Goal: Task Accomplishment & Management: Use online tool/utility

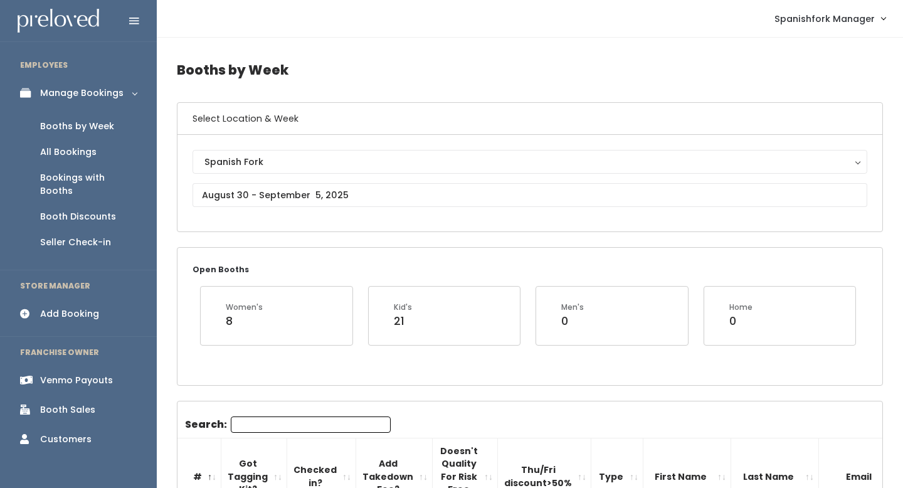
click at [77, 374] on div "Venmo Payouts" at bounding box center [76, 380] width 73 height 13
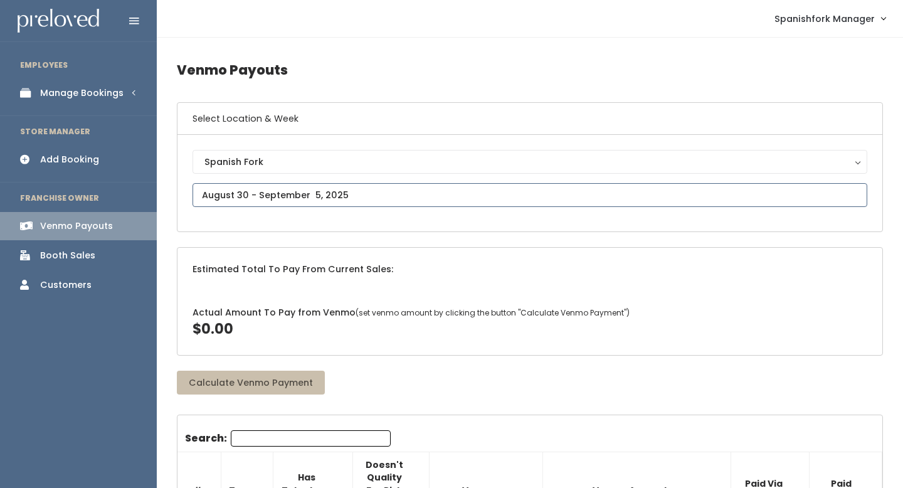
click at [221, 193] on input "text" at bounding box center [529, 195] width 675 height 24
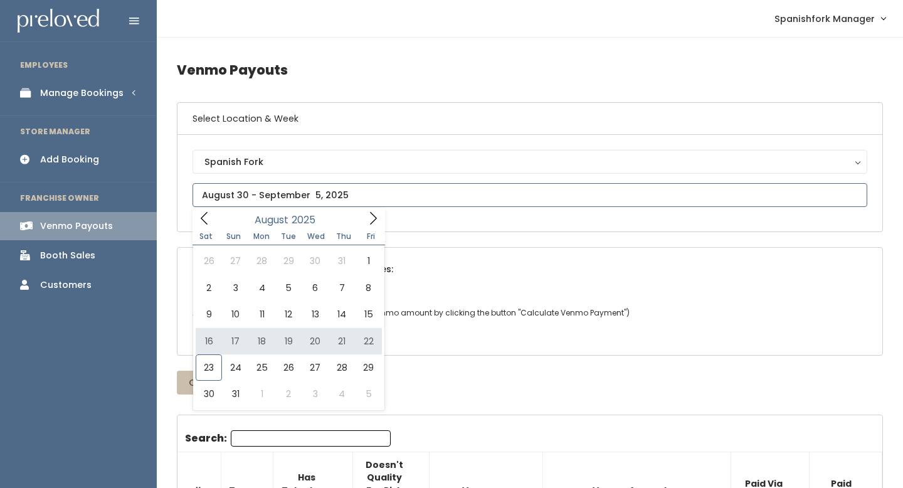
type input "[DATE] to [DATE]"
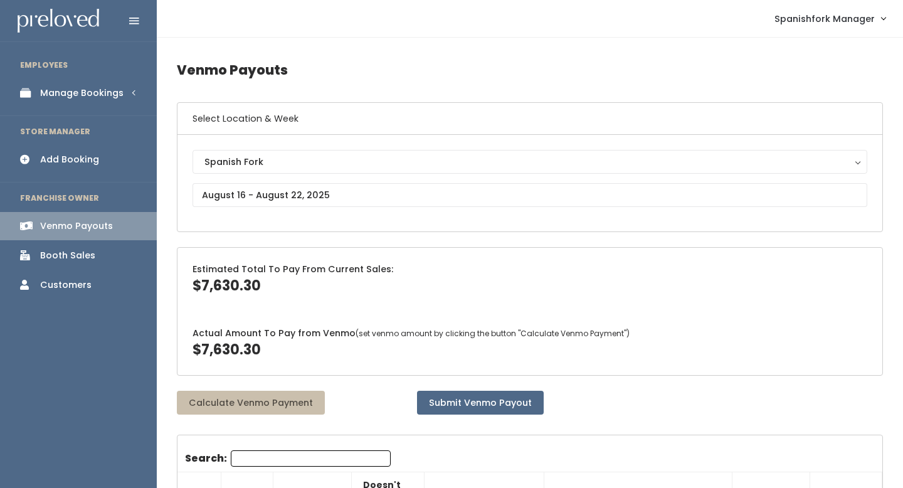
click at [100, 73] on li "EMPLOYEES" at bounding box center [78, 65] width 157 height 26
click at [105, 102] on link "Manage Bookings" at bounding box center [78, 93] width 157 height 28
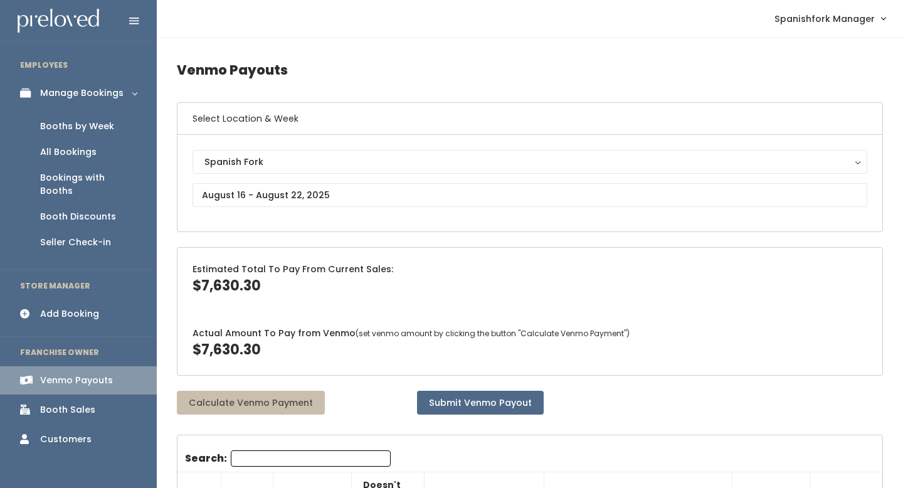
click at [97, 127] on div "Booths by Week" at bounding box center [77, 126] width 74 height 13
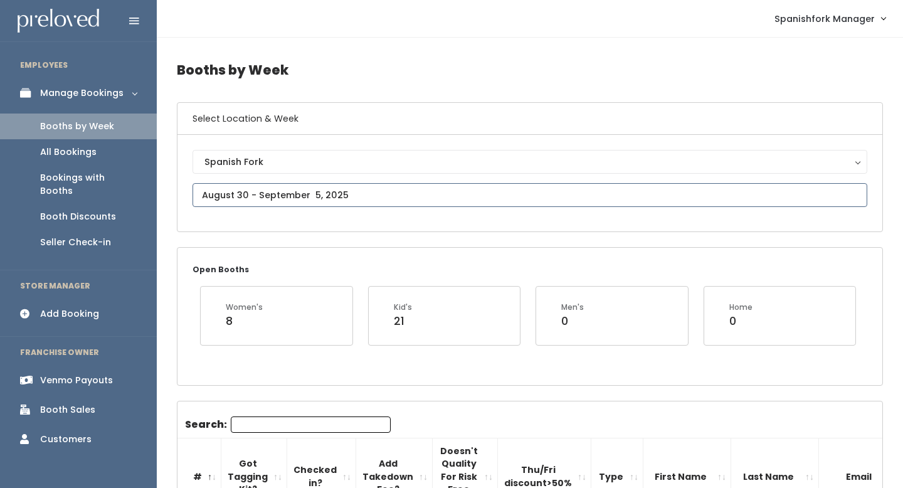
click at [298, 184] on input "text" at bounding box center [529, 195] width 675 height 24
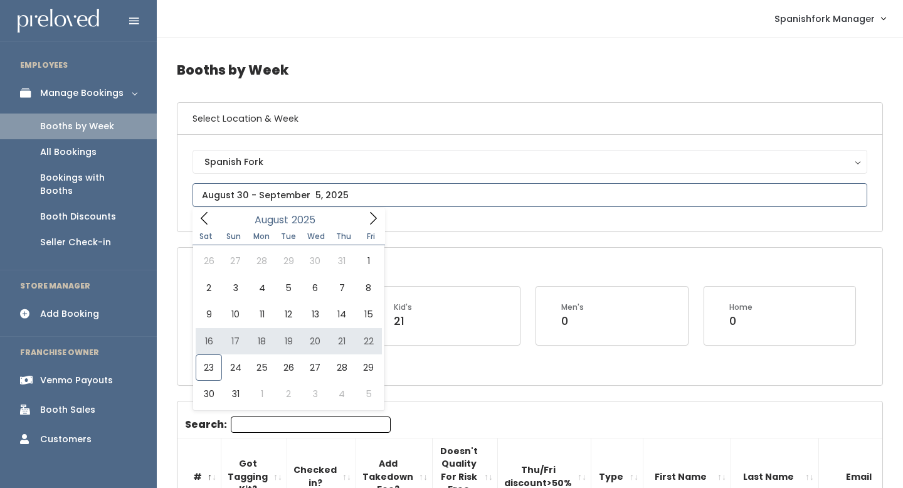
type input "August 16 to August 22"
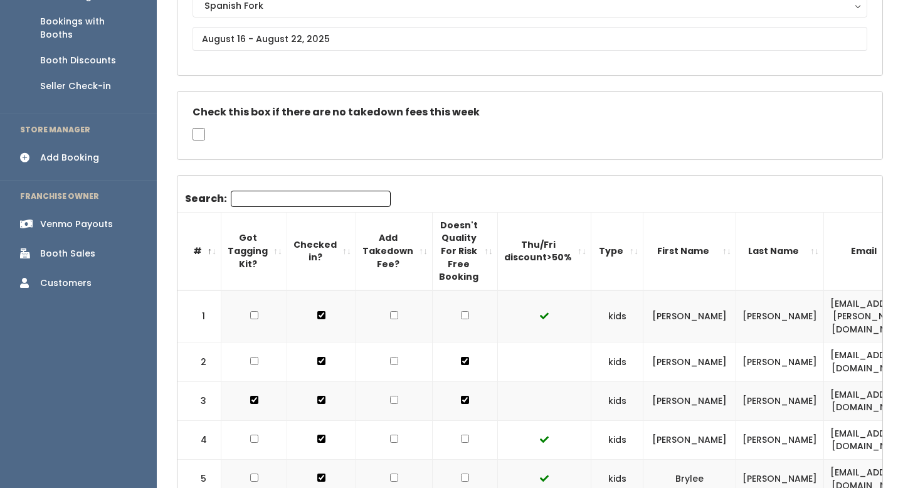
scroll to position [196, 0]
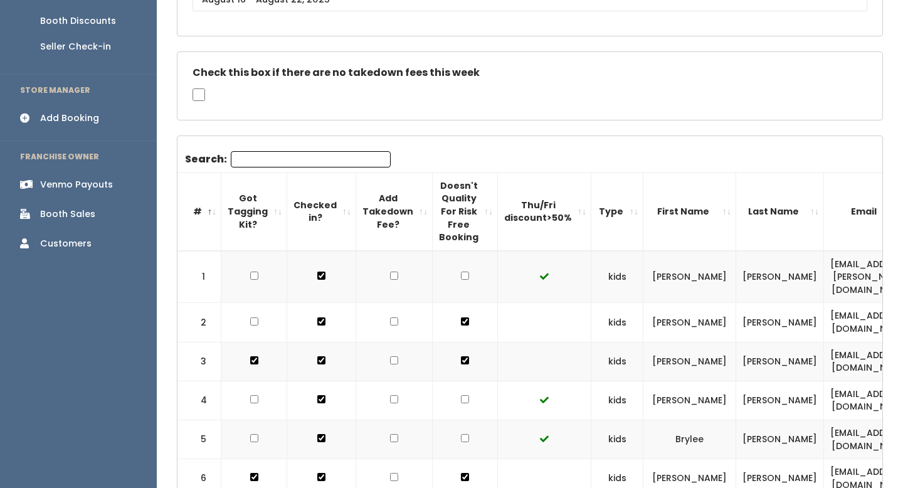
click at [566, 214] on th "Thu/Fri discount>50%" at bounding box center [544, 211] width 93 height 78
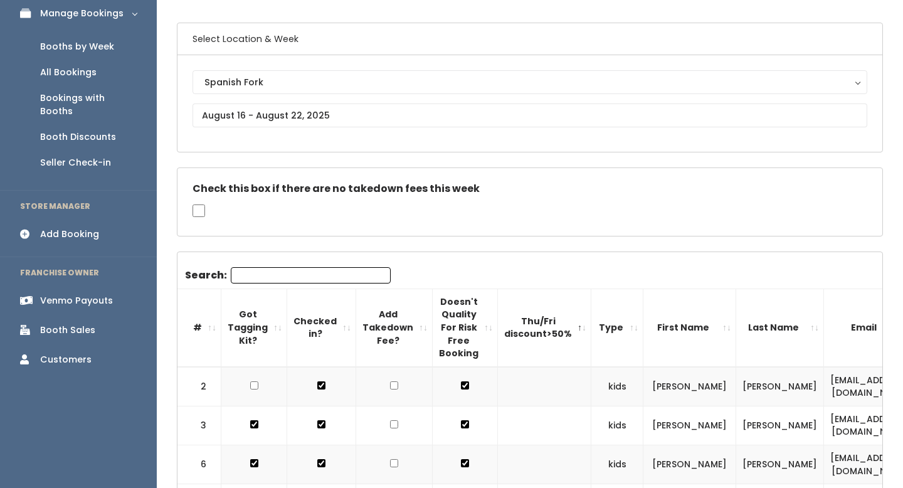
scroll to position [86, 0]
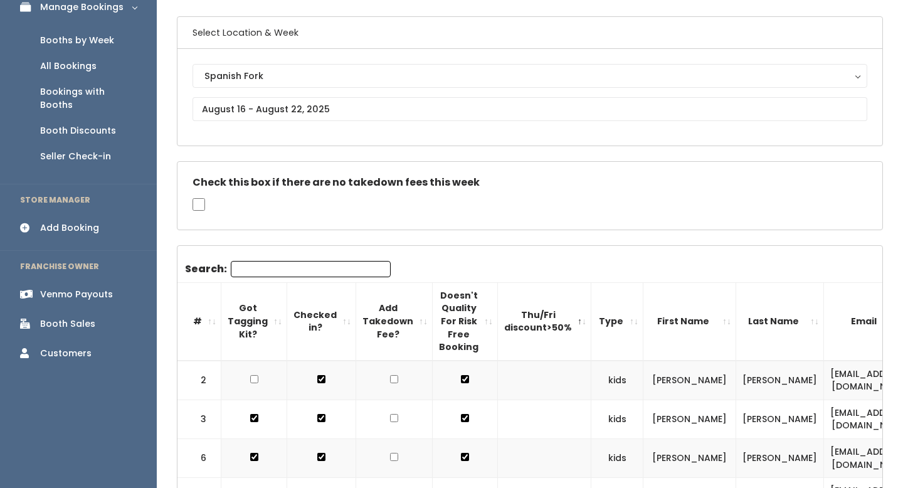
click at [214, 310] on th "#" at bounding box center [199, 321] width 44 height 78
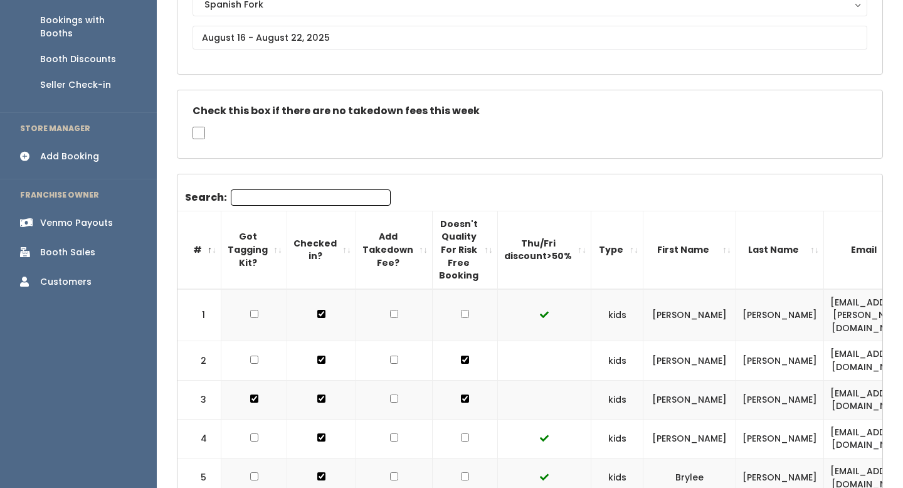
scroll to position [158, 0]
click at [461, 363] on input "checkbox" at bounding box center [465, 359] width 8 height 8
checkbox input "true"
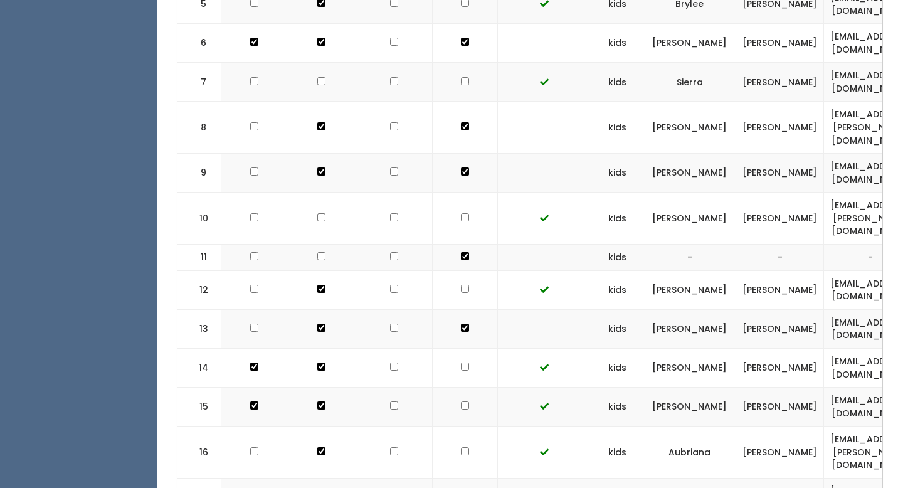
scroll to position [635, 0]
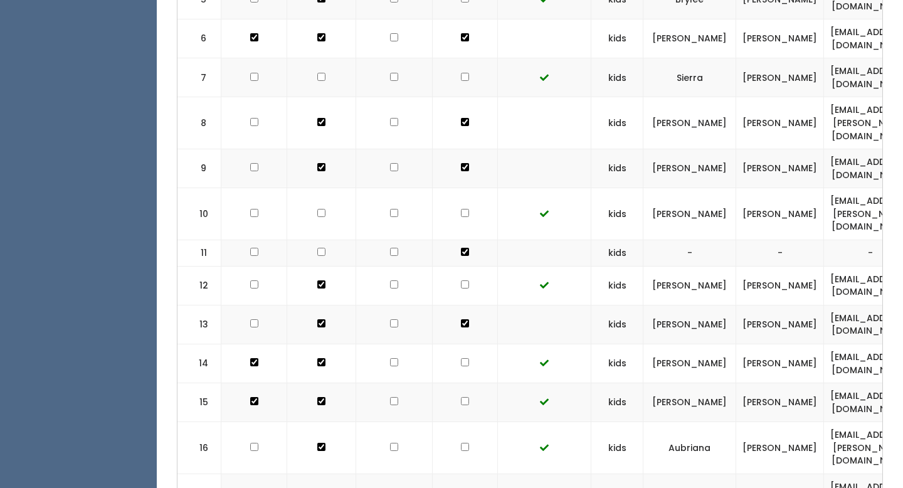
click at [442, 422] on td at bounding box center [465, 448] width 65 height 52
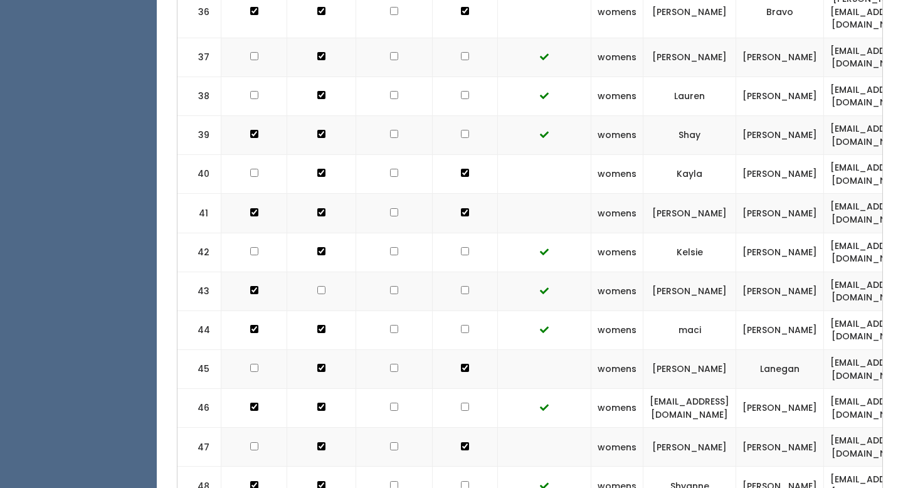
scroll to position [1955, 0]
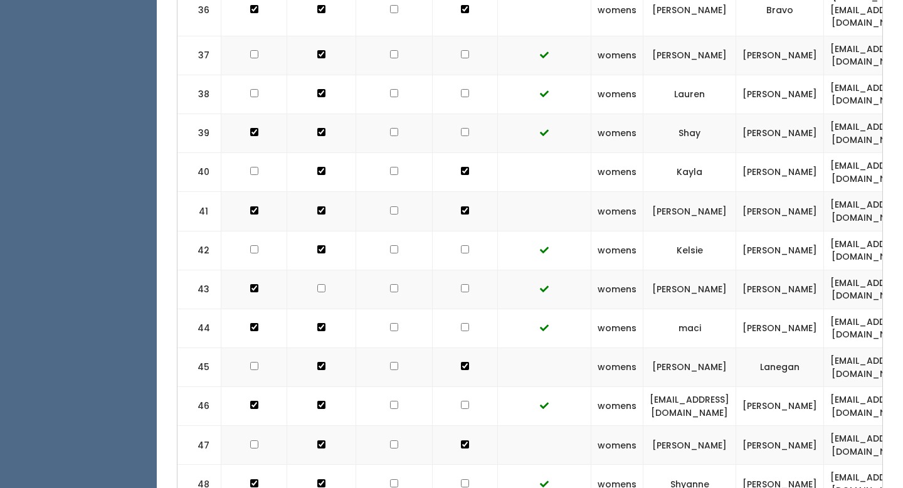
click at [454, 308] on td at bounding box center [465, 327] width 65 height 39
checkbox input "true"
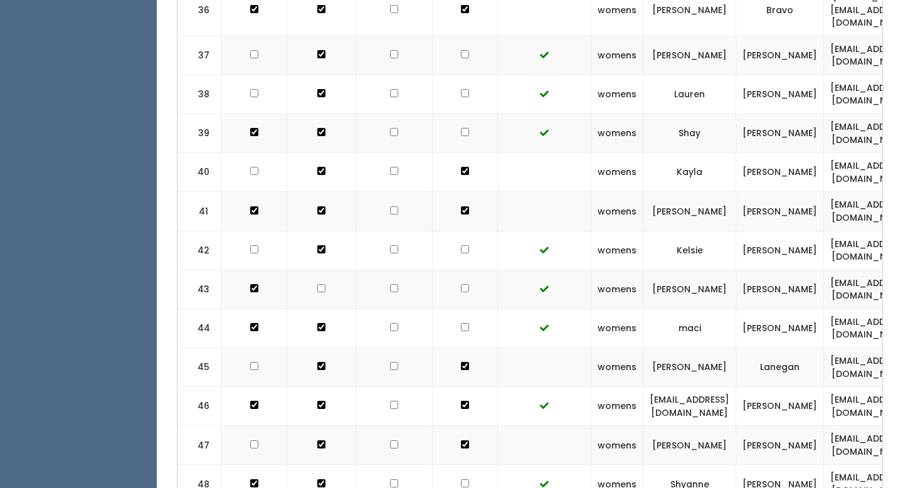
checkbox input "true"
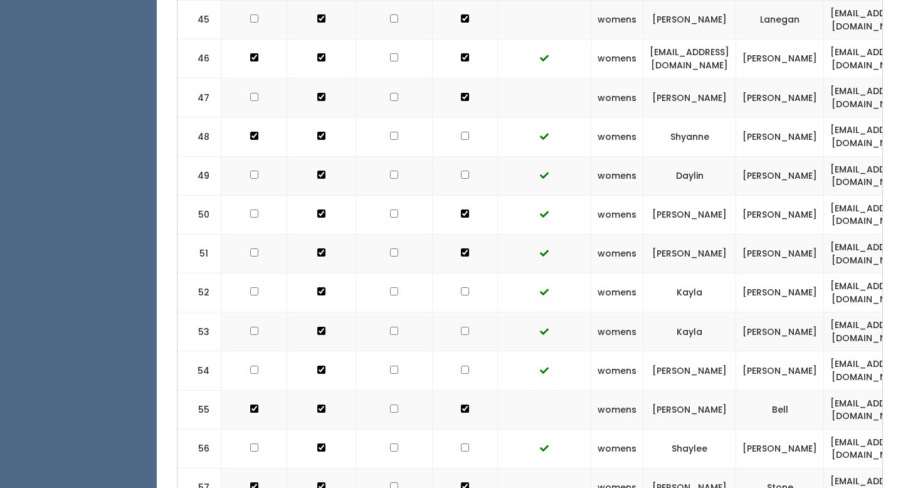
scroll to position [2306, 0]
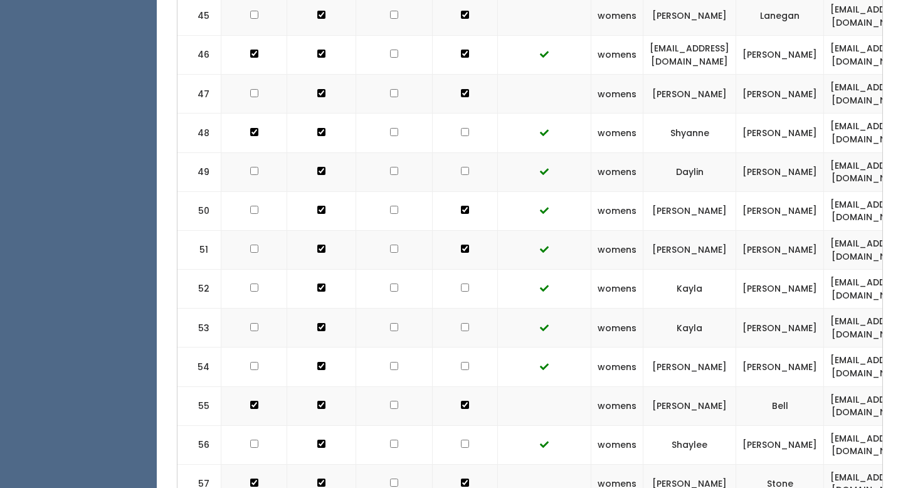
checkbox input "true"
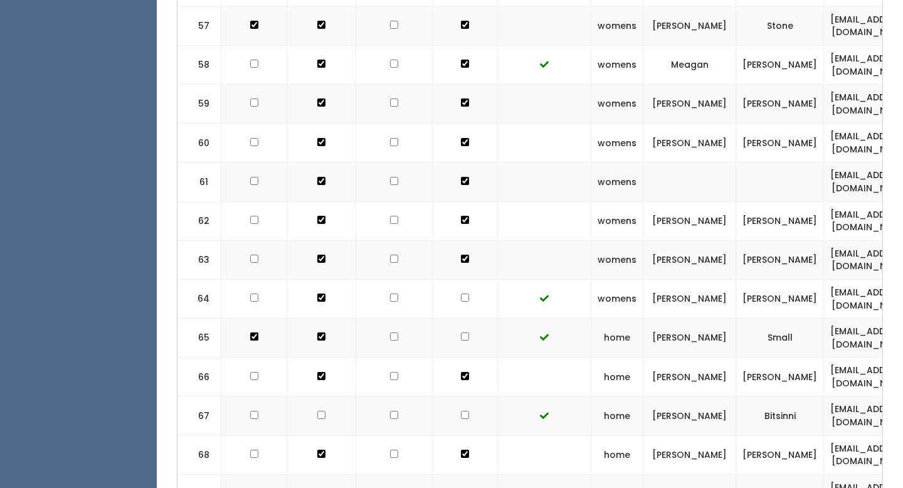
scroll to position [2765, 0]
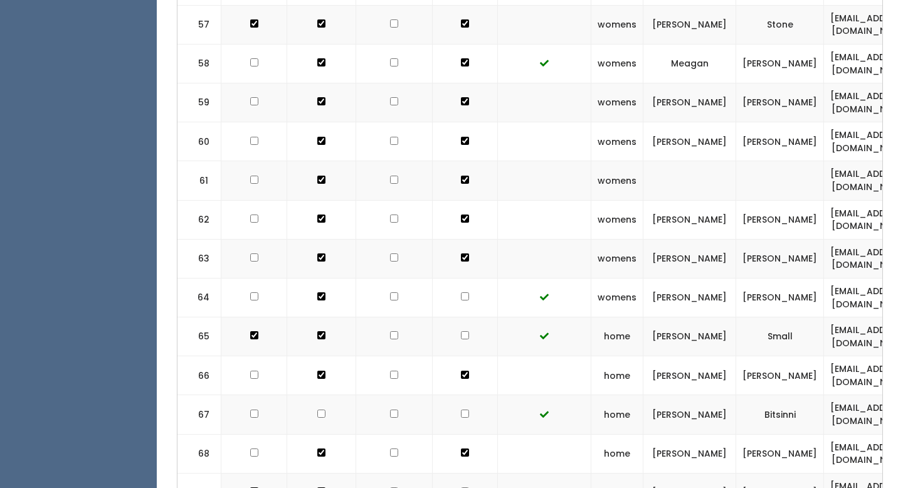
checkbox input "true"
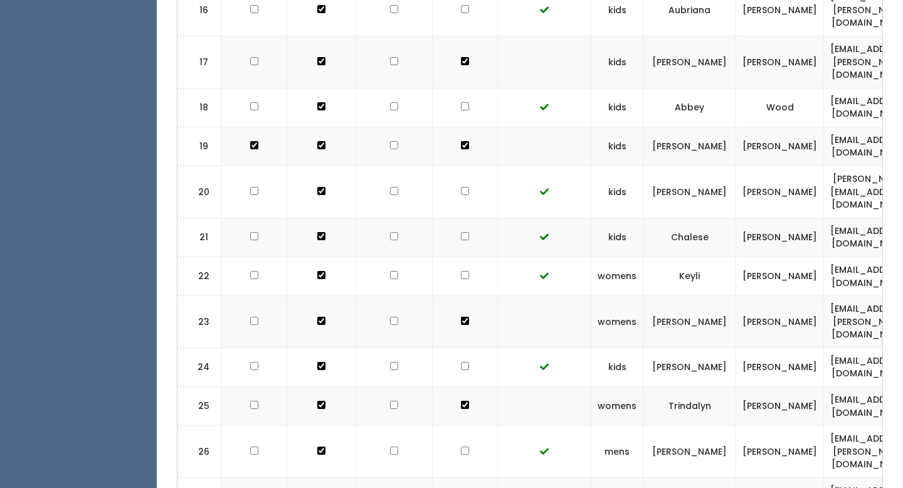
scroll to position [905, 0]
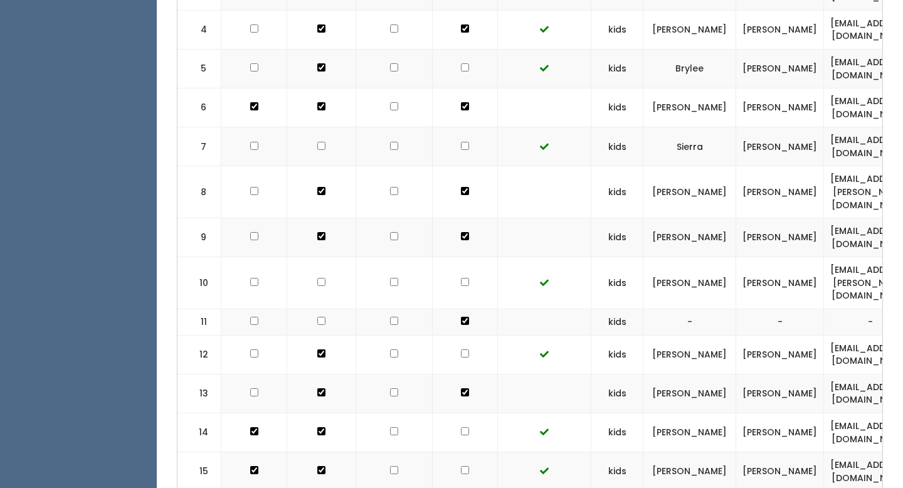
scroll to position [567, 0]
checkbox input "true"
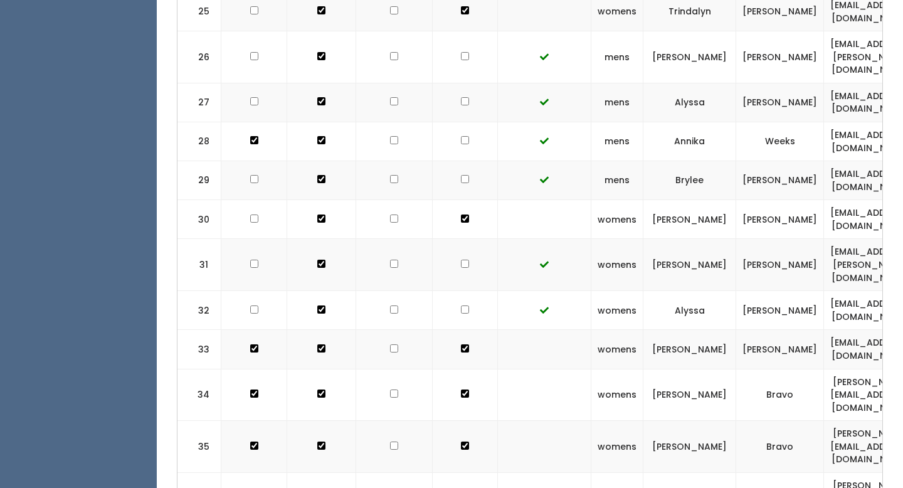
scroll to position [1463, 0]
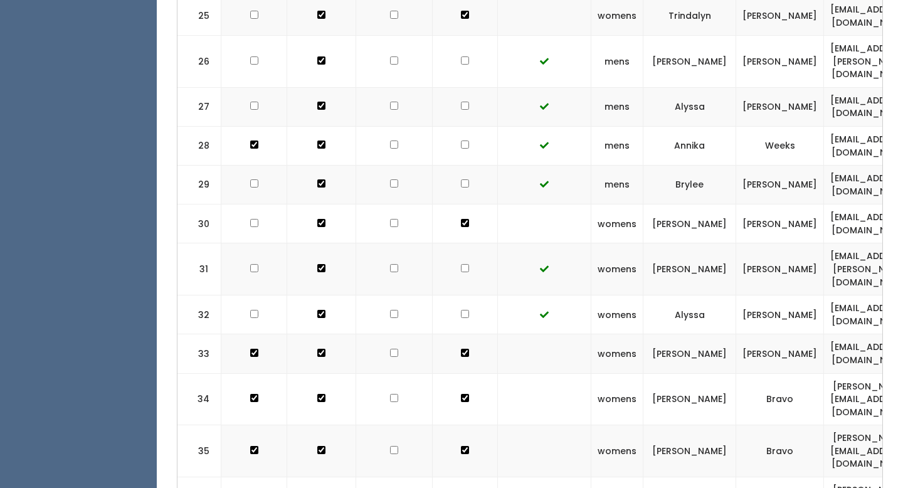
checkbox input "true"
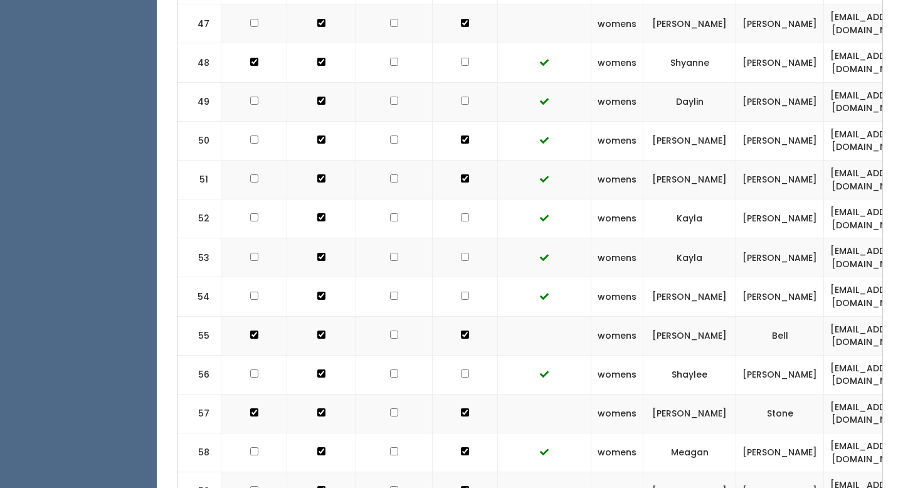
scroll to position [2380, 0]
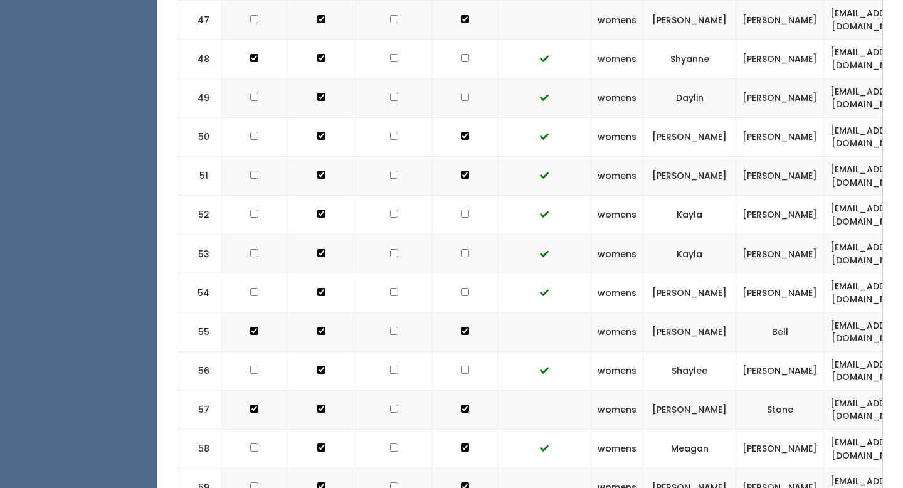
checkbox input "true"
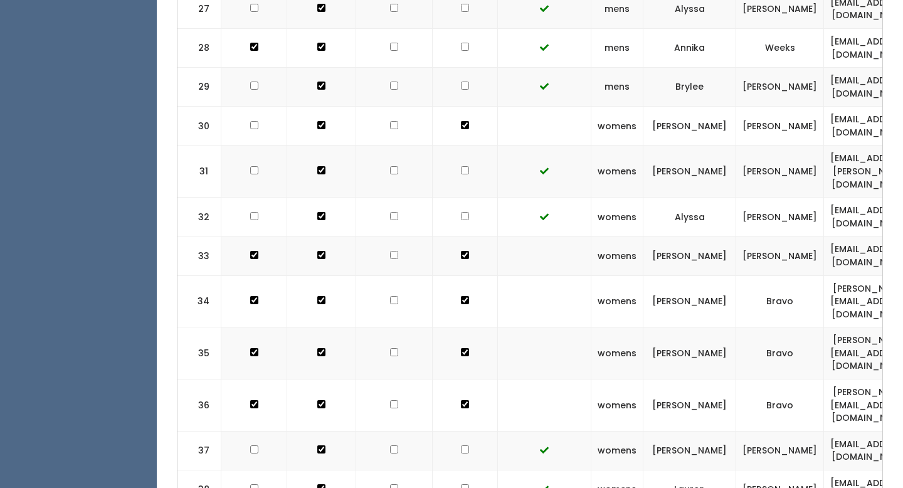
scroll to position [1557, 0]
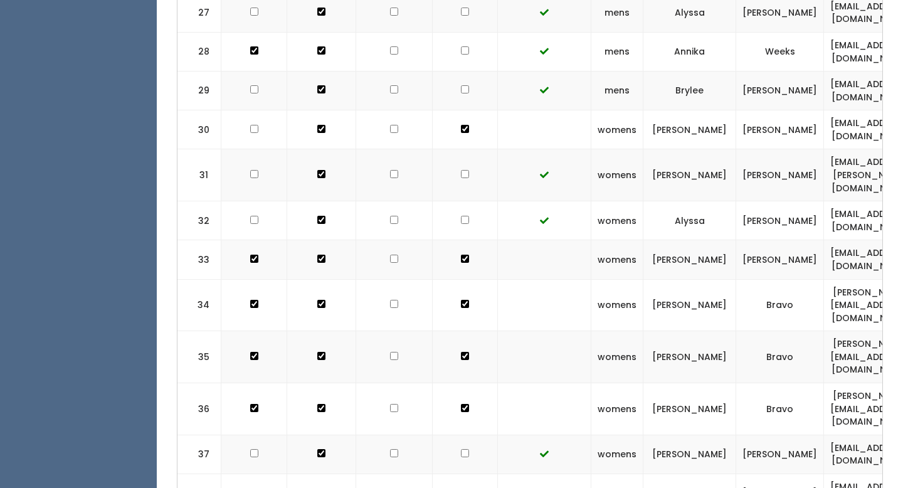
click at [384, 110] on td at bounding box center [394, 129] width 76 height 39
checkbox input "true"
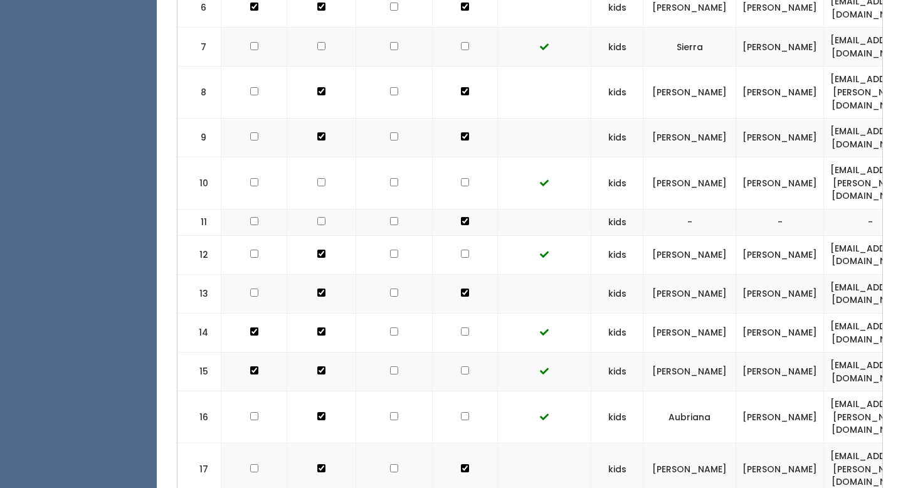
scroll to position [664, 0]
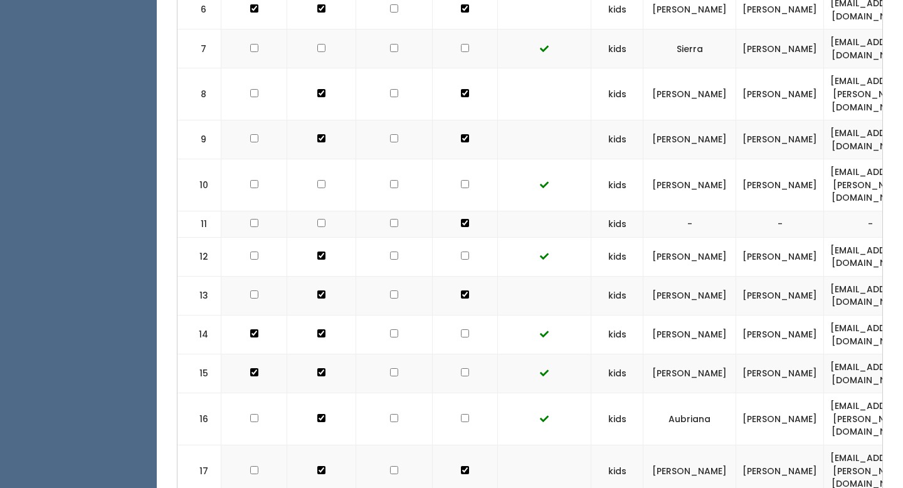
click at [379, 120] on td at bounding box center [394, 139] width 76 height 39
checkbox input "true"
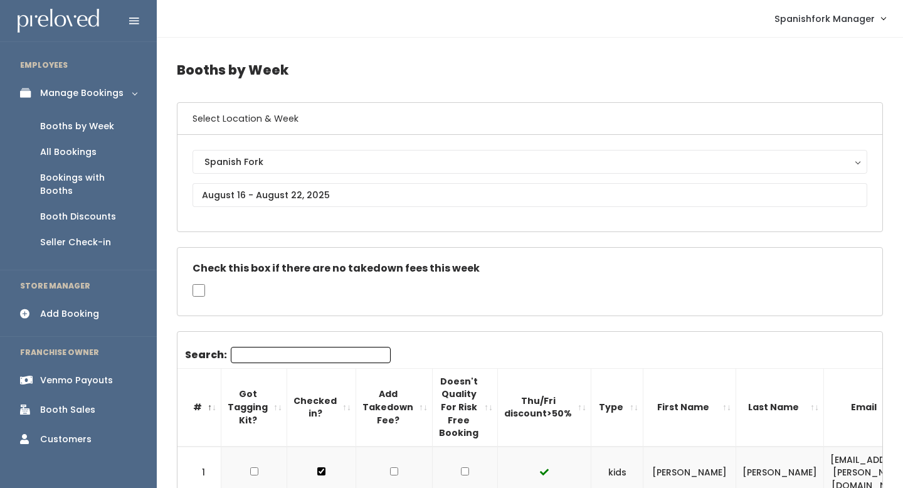
click at [76, 374] on div "Venmo Payouts" at bounding box center [76, 380] width 73 height 13
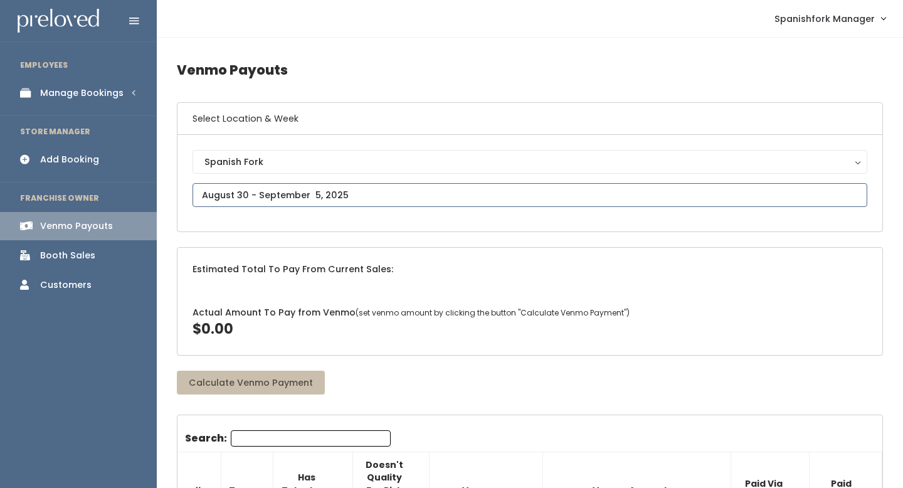
click at [288, 190] on input "text" at bounding box center [529, 195] width 675 height 24
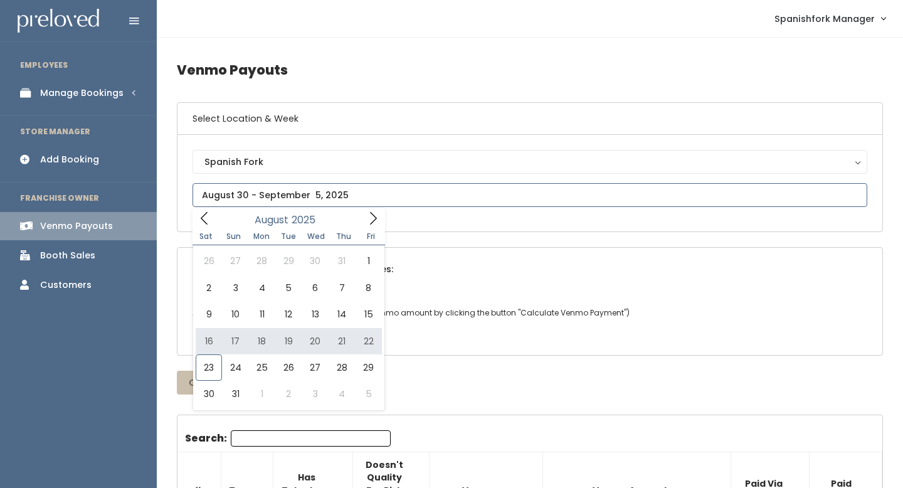
type input "August 16 to August 22"
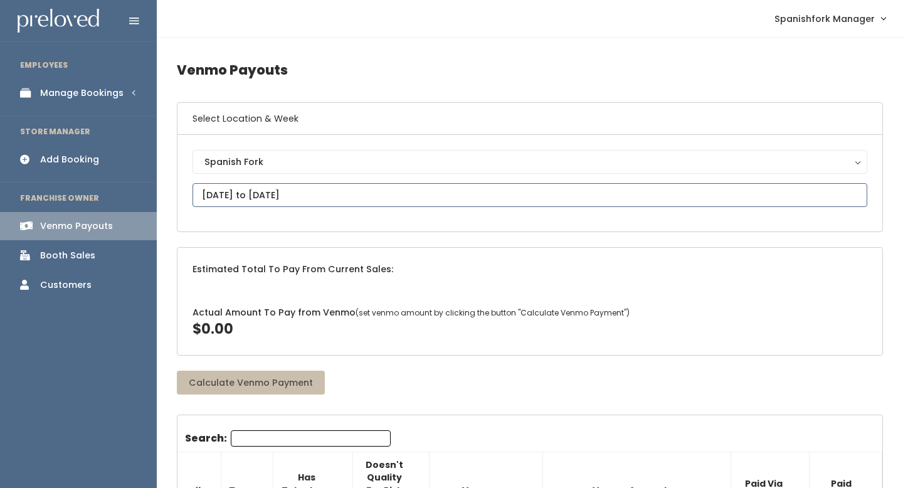
scroll to position [1, 0]
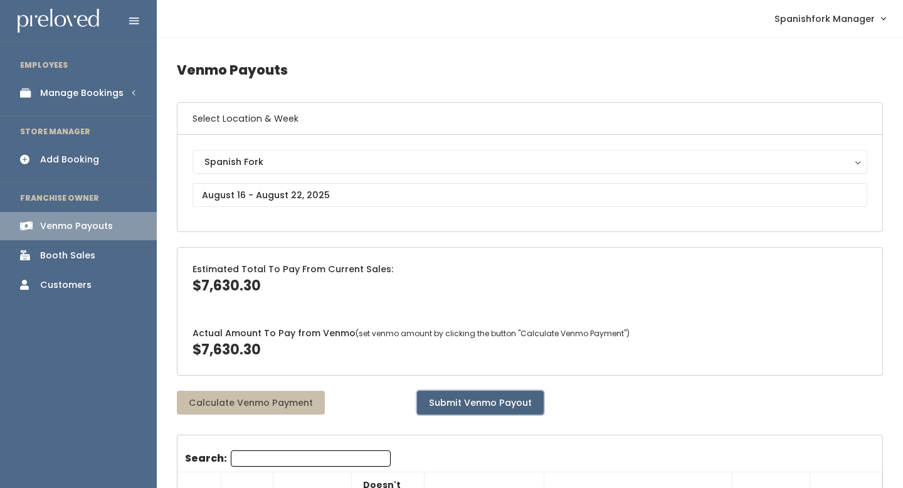
click at [454, 406] on button "Submit Venmo Payout" at bounding box center [480, 403] width 127 height 24
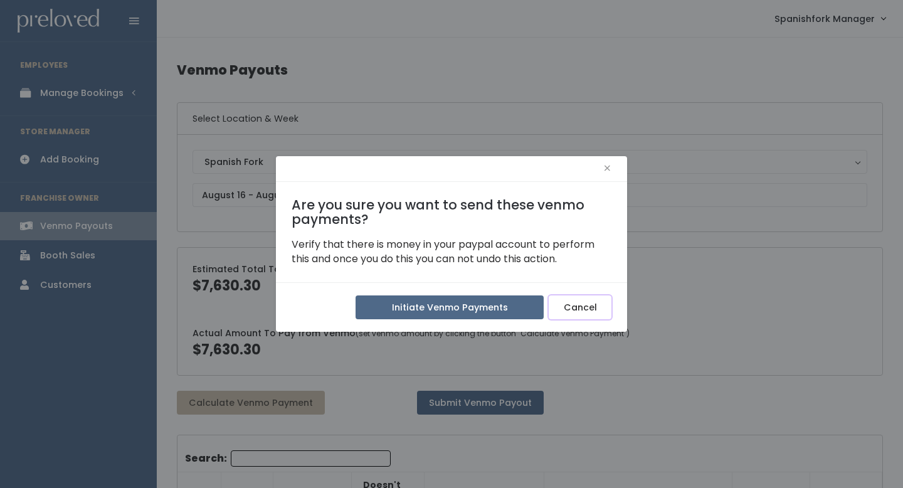
click at [560, 312] on button "Cancel" at bounding box center [580, 307] width 63 height 24
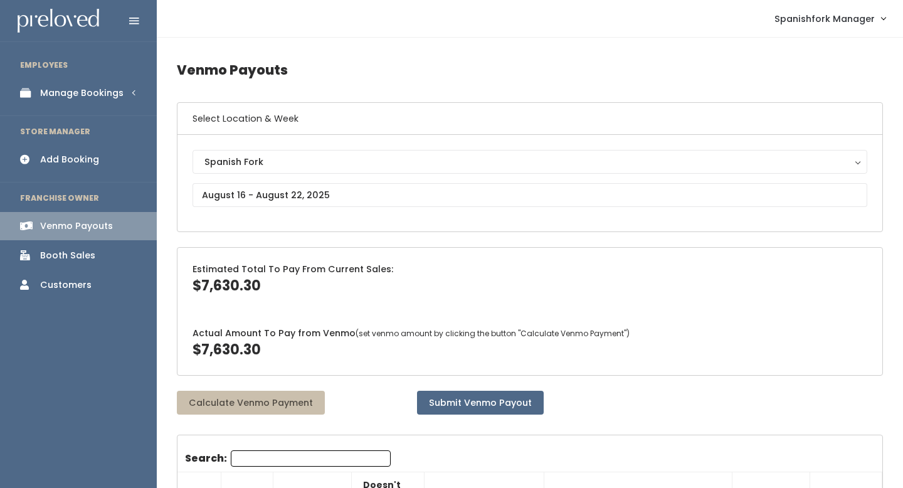
click at [485, 402] on button "Submit Venmo Payout" at bounding box center [480, 403] width 127 height 24
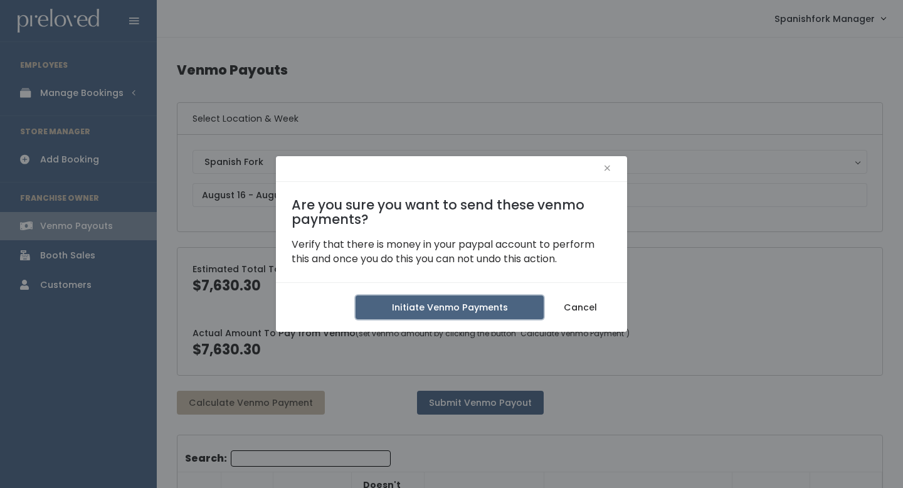
click at [483, 317] on button "Initiate Venmo Payments" at bounding box center [449, 307] width 188 height 24
